Goal: Transaction & Acquisition: Purchase product/service

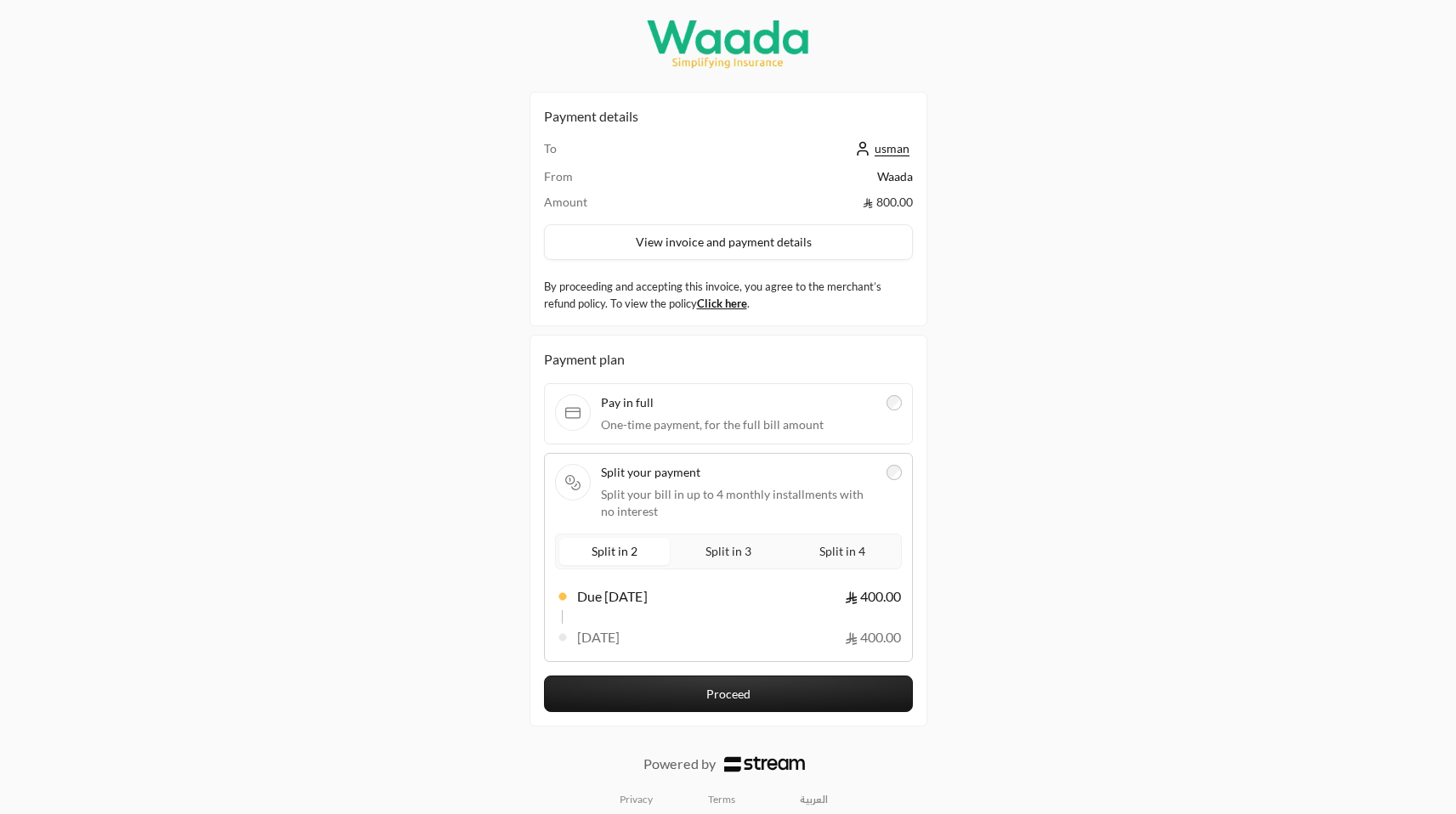
click at [851, 544] on span "Split in 4" at bounding box center [842, 552] width 53 height 21
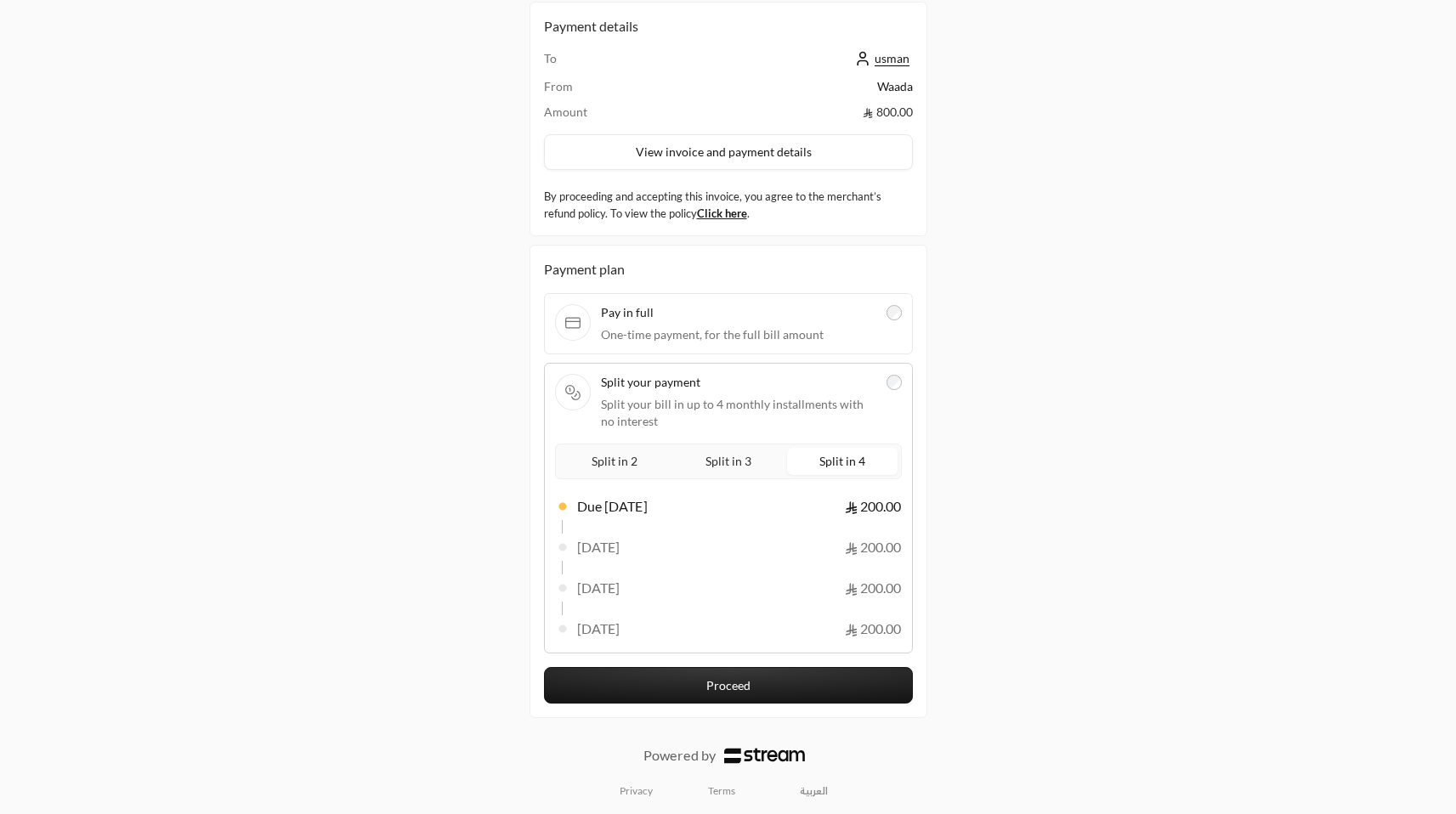
scroll to position [95, 0]
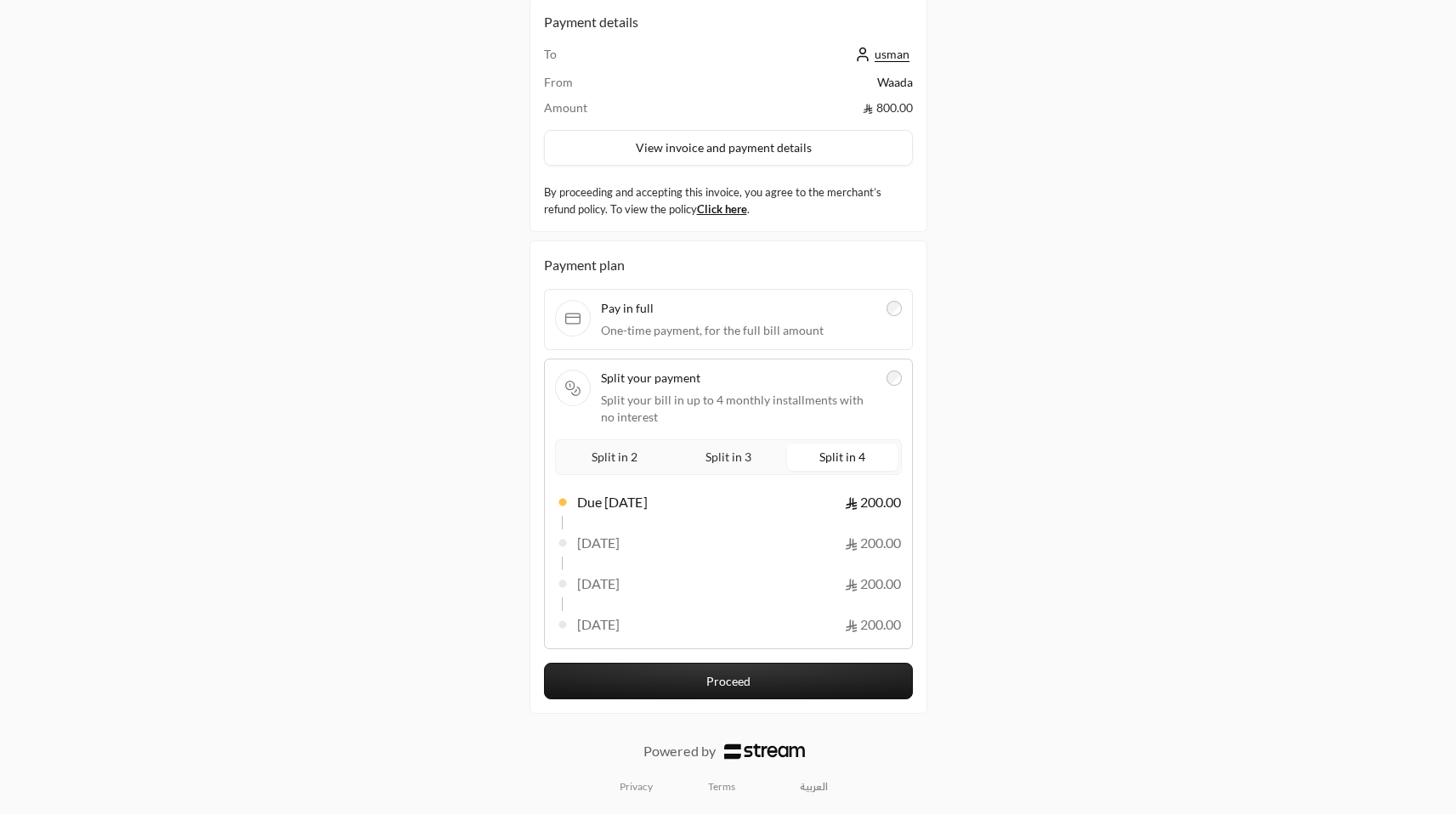
click at [764, 678] on button "Proceed" at bounding box center [728, 681] width 368 height 37
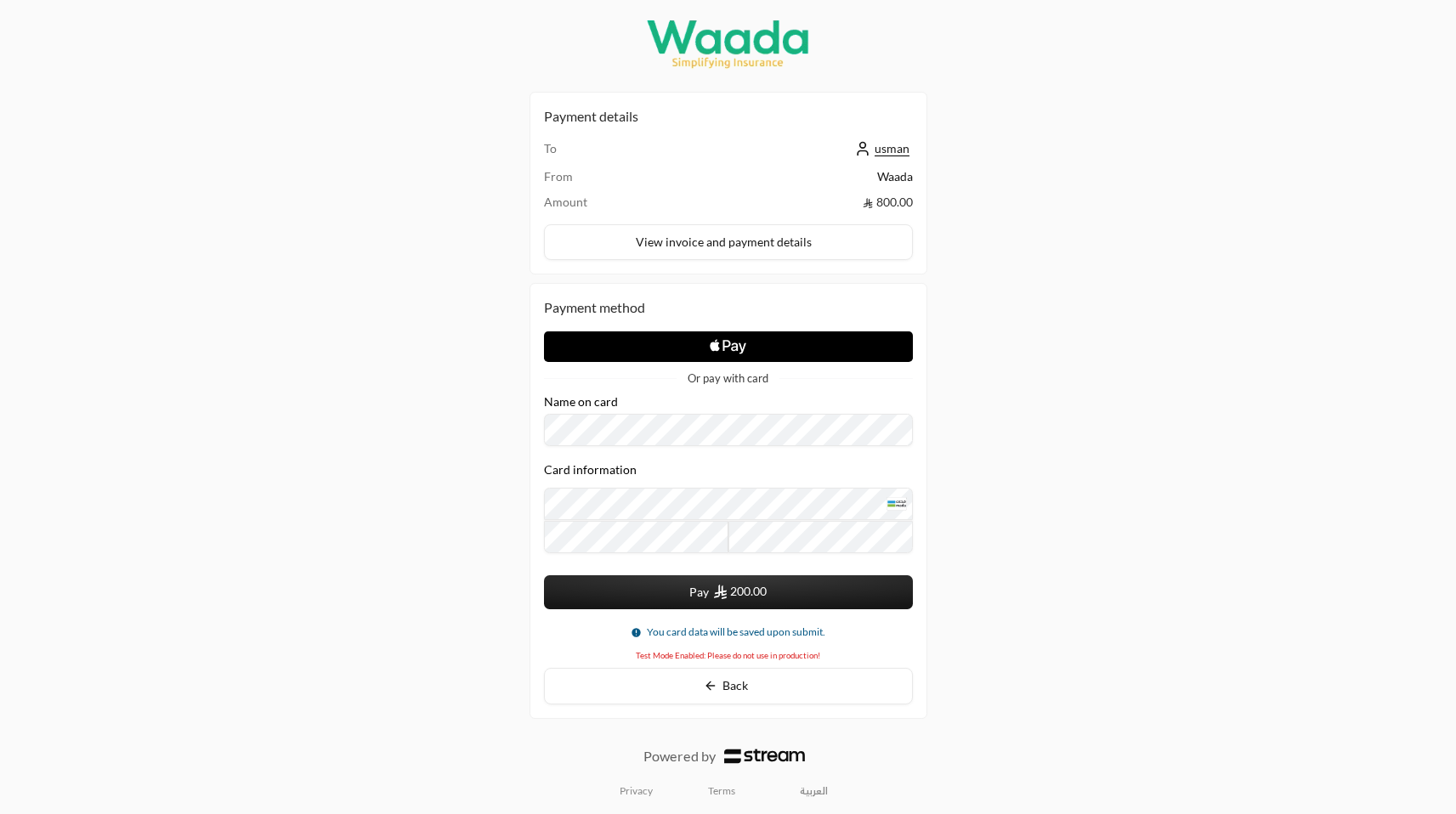
click at [748, 358] on icon "Apple Logo" at bounding box center [728, 347] width 185 height 30
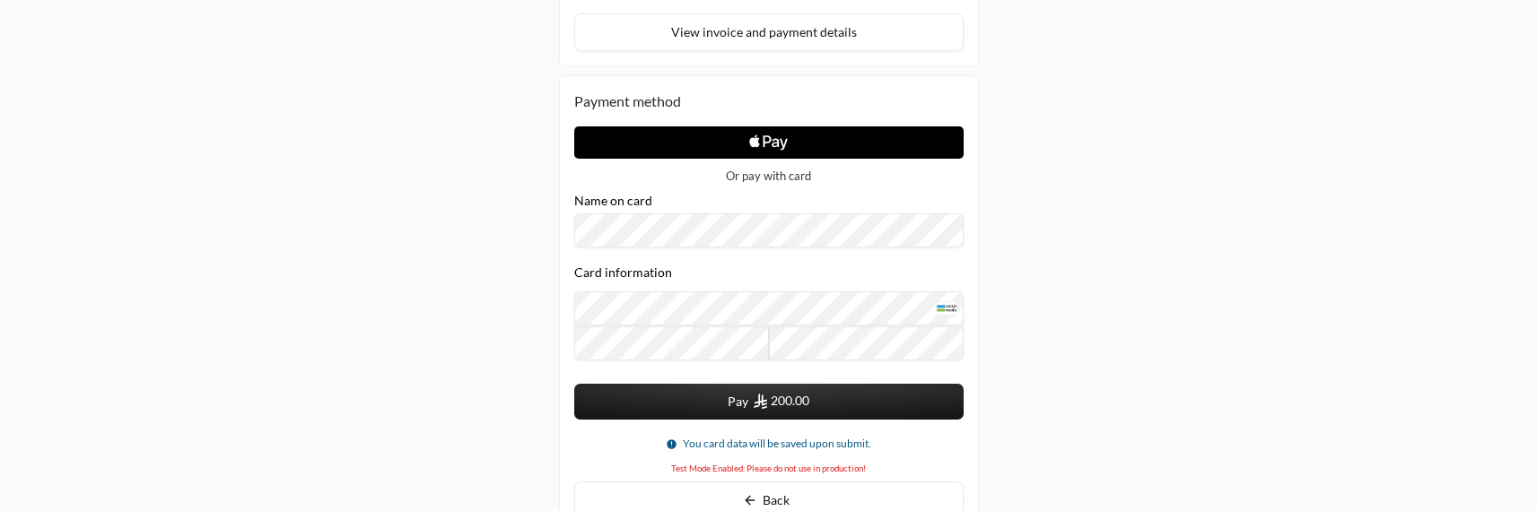
scroll to position [231, 0]
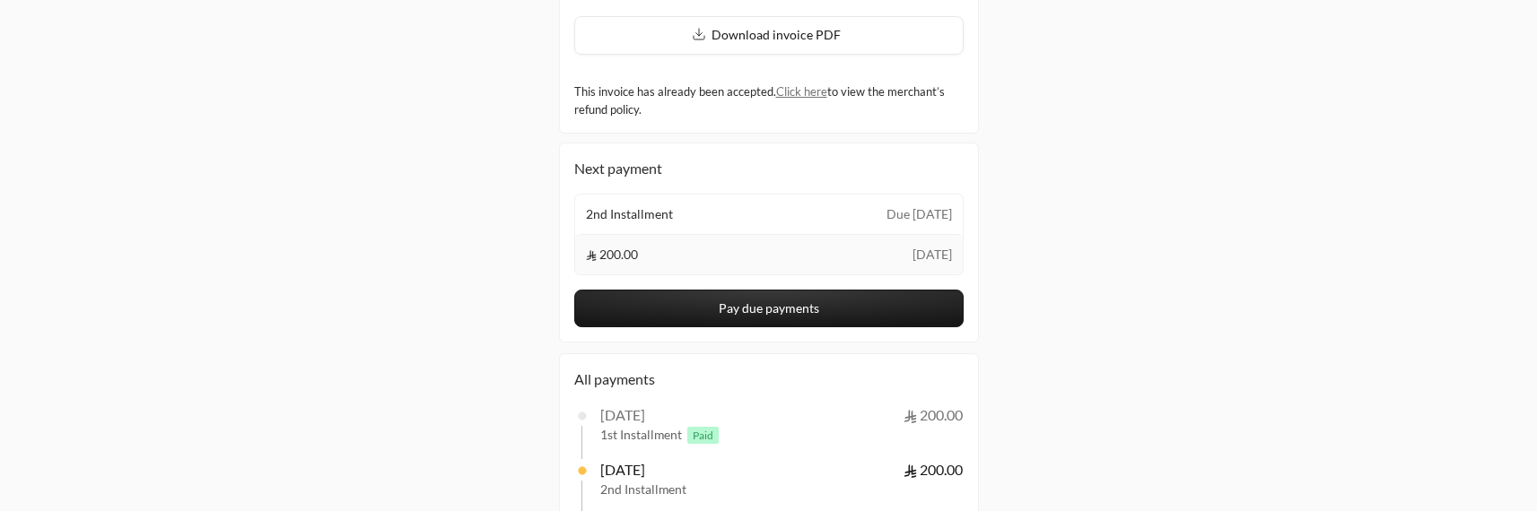
scroll to position [305, 0]
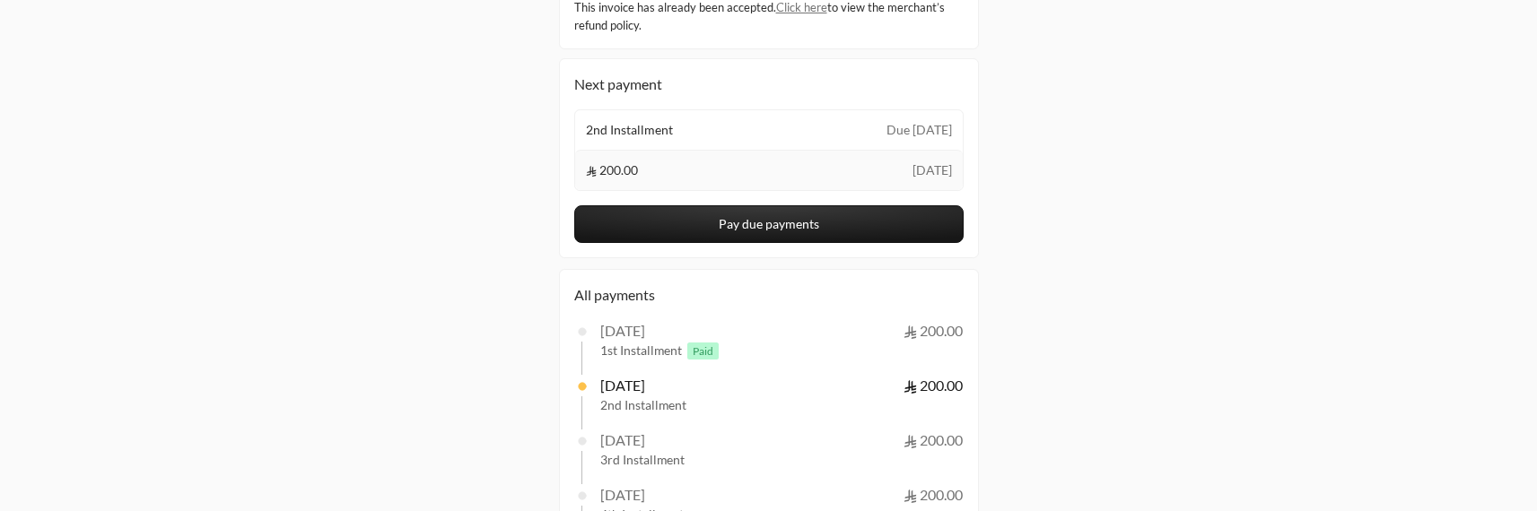
click at [775, 223] on button "Pay due payments" at bounding box center [768, 224] width 389 height 38
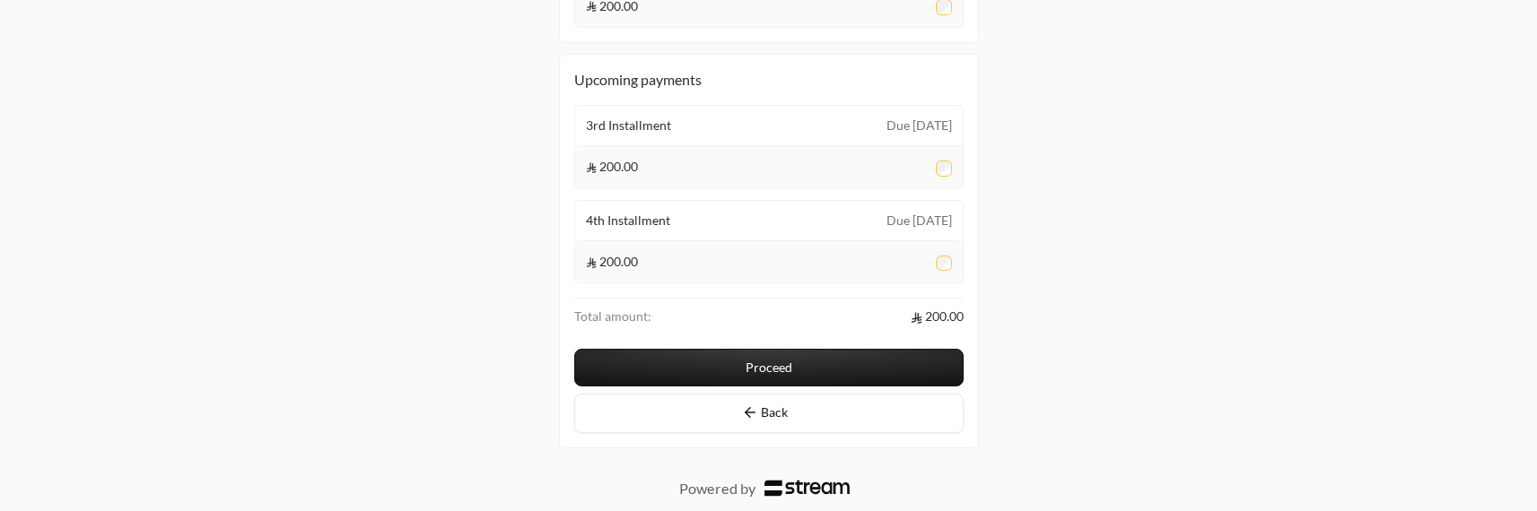
click at [842, 364] on button "Proceed" at bounding box center [768, 368] width 389 height 38
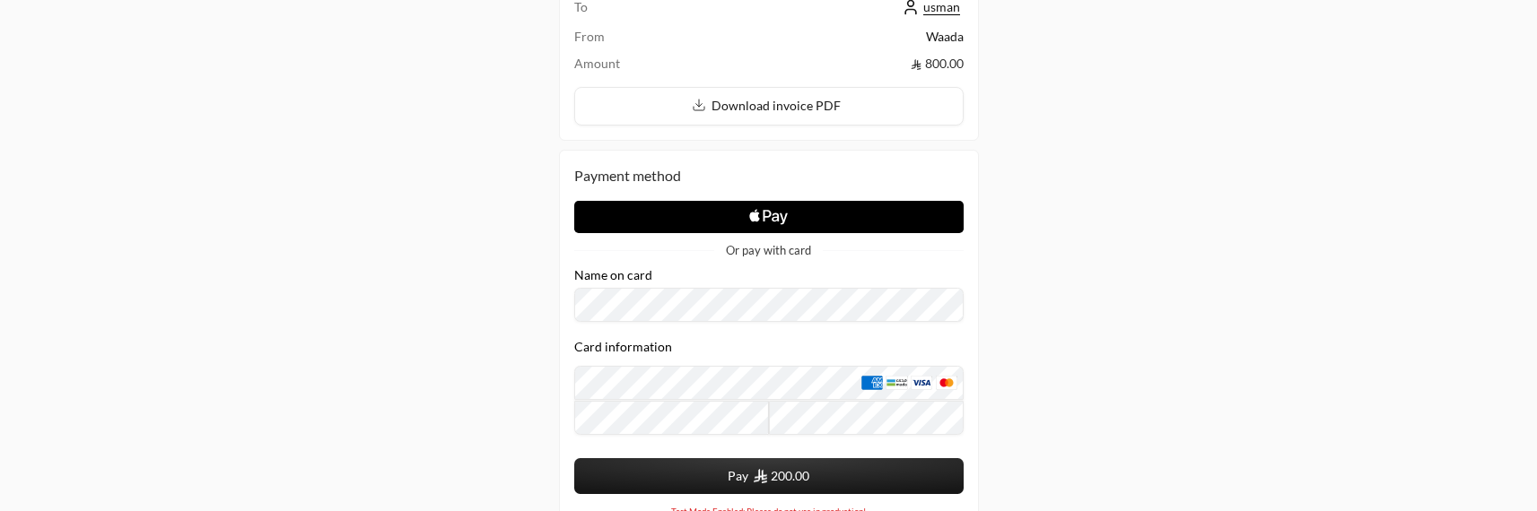
scroll to position [145, 0]
